Goal: Task Accomplishment & Management: Complete application form

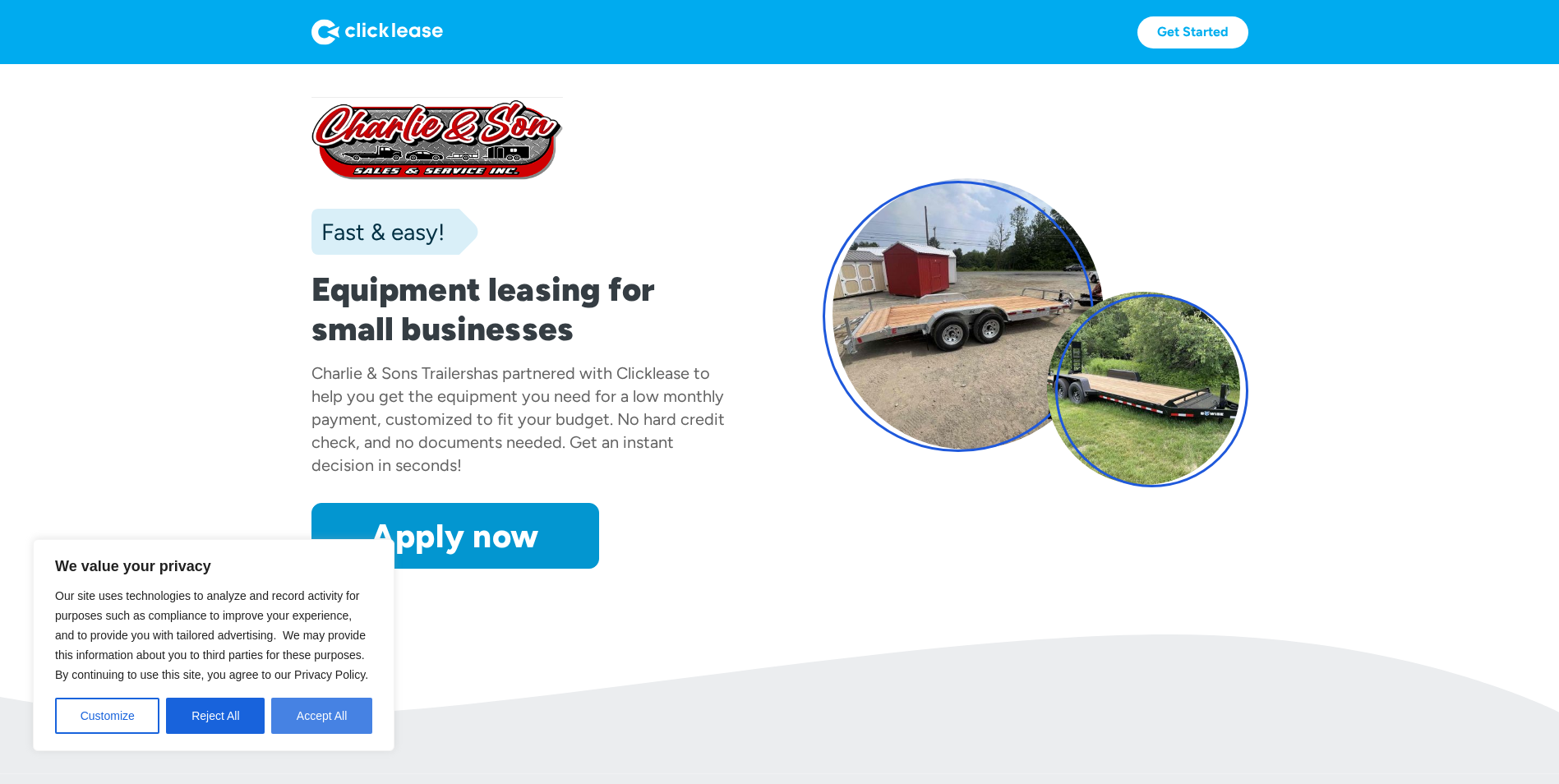
click at [324, 713] on button "Accept All" at bounding box center [321, 715] width 101 height 36
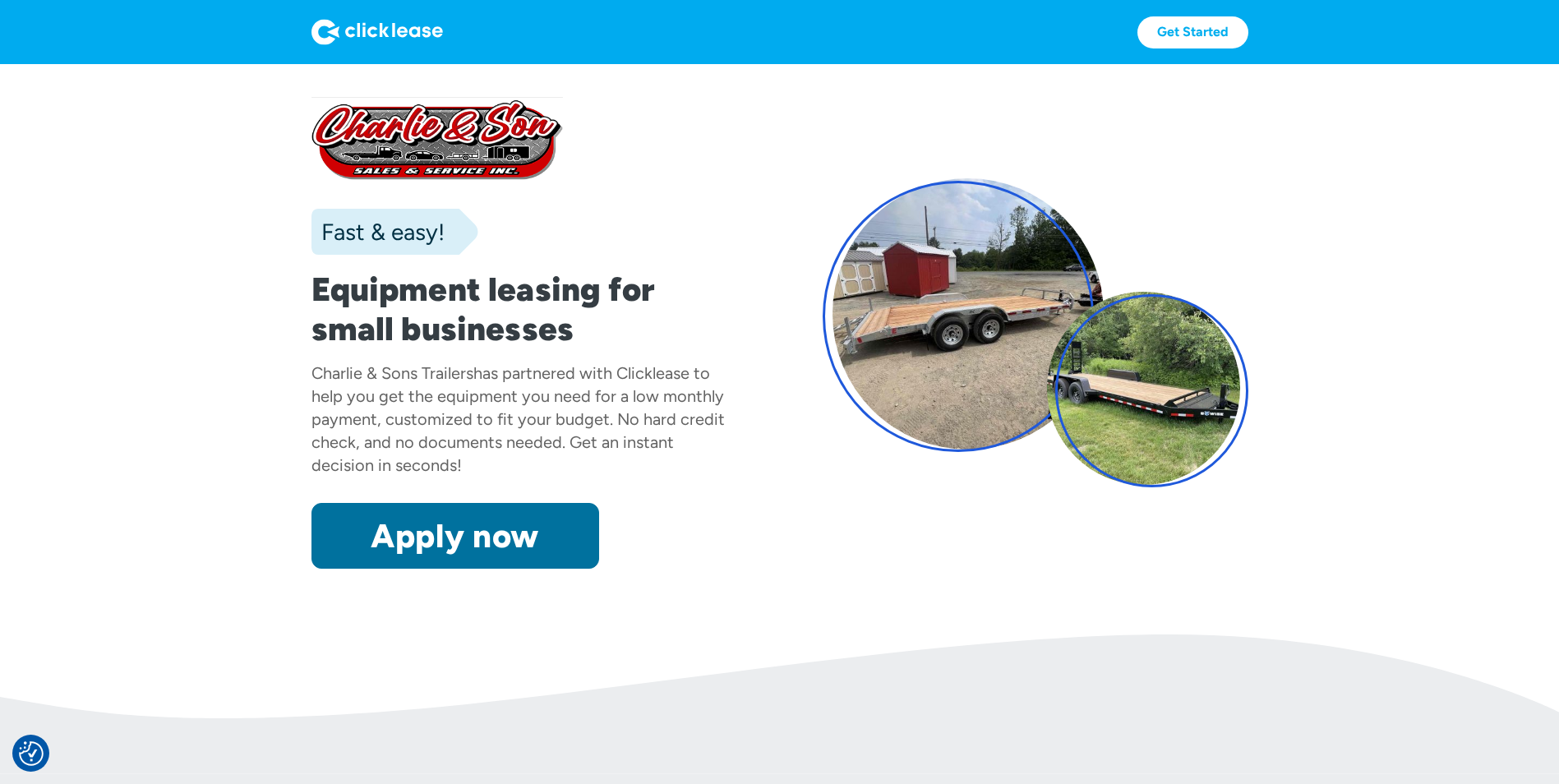
click at [502, 526] on link "Apply now" at bounding box center [454, 536] width 287 height 66
click at [454, 564] on link "Apply now" at bounding box center [454, 536] width 287 height 66
